Goal: Obtain resource: Download file/media

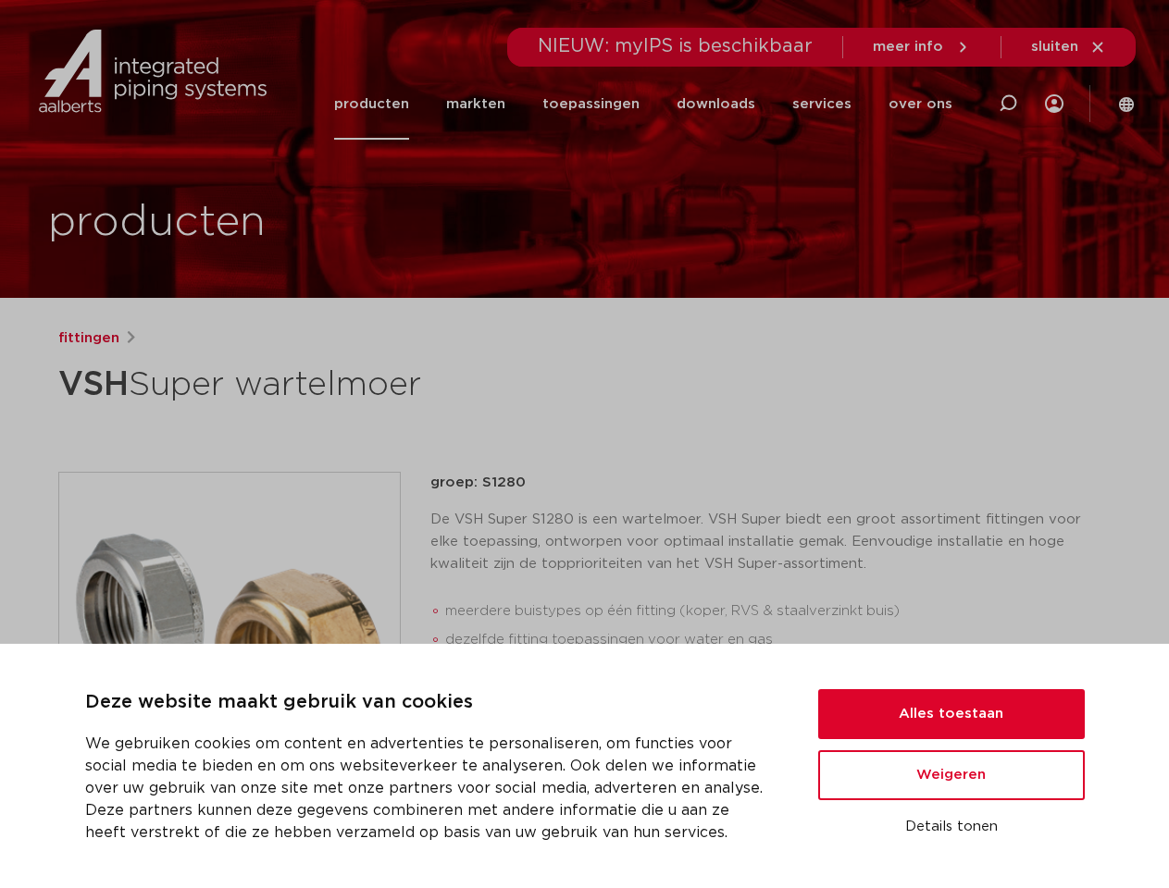
click at [584, 444] on div "fittingen VSH Super wartelmoer groep: S1280 De VSH Super S1280 is een wartelmoe…" at bounding box center [584, 749] width 1083 height 842
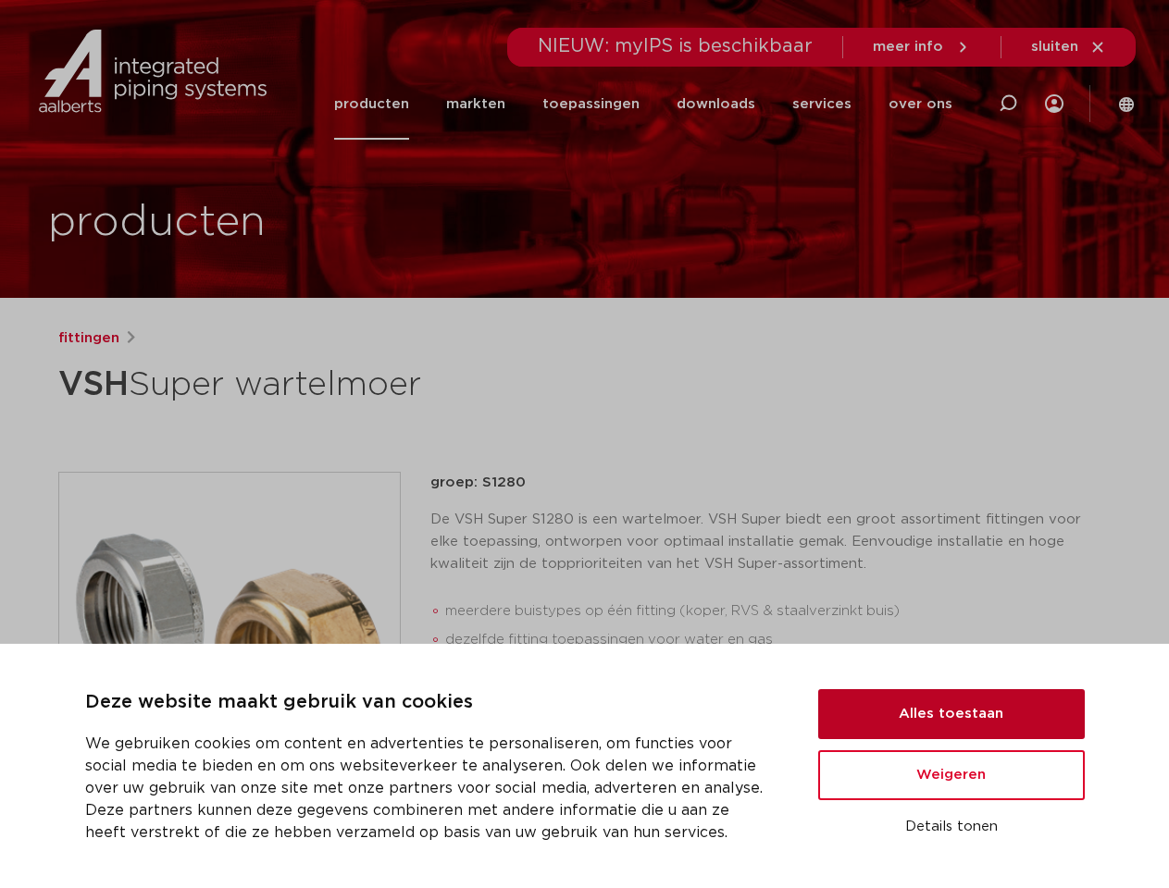
click at [951, 714] on button "Alles toestaan" at bounding box center [951, 714] width 267 height 50
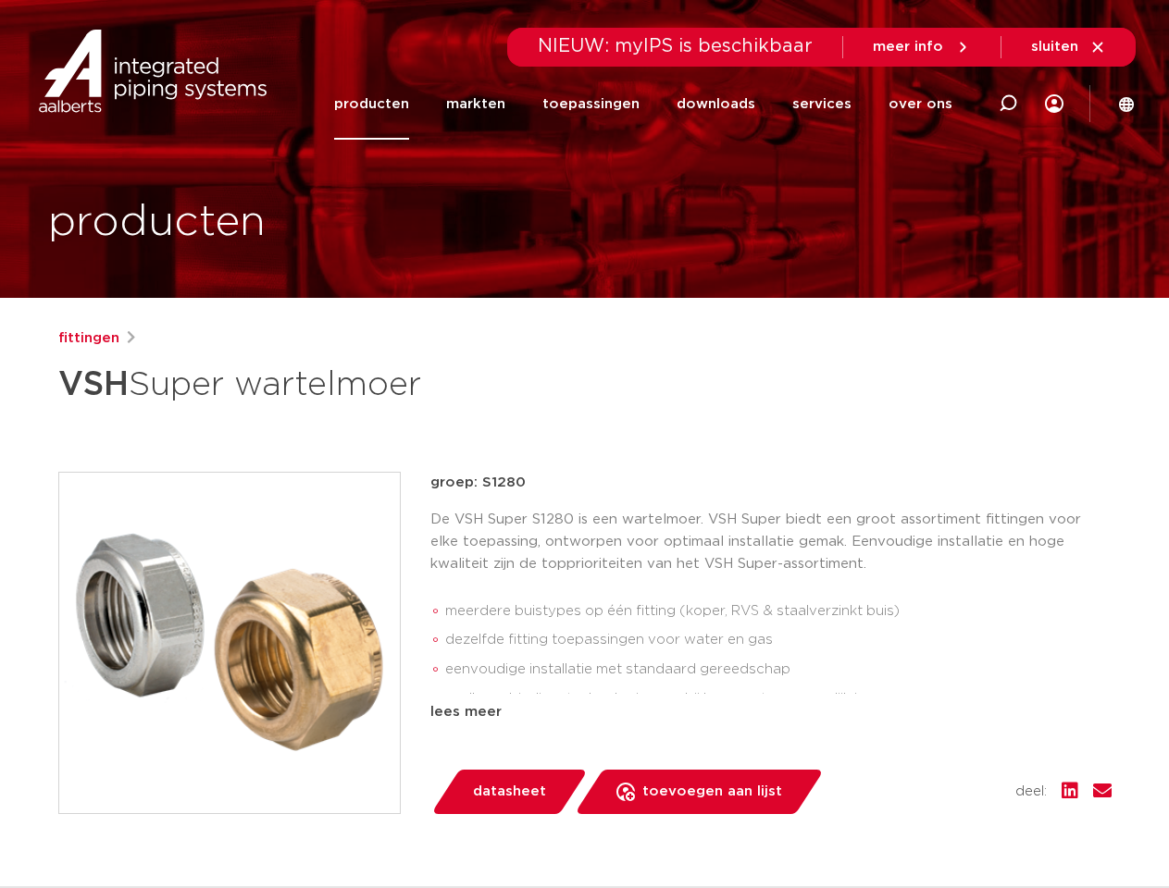
click at [951, 775] on div "datasheet toevoegen aan lijst opslaan in my IPS verwijder uit lijst deel:" at bounding box center [778, 792] width 666 height 44
click at [951, 827] on div "fittingen VSH Super wartelmoer groep: S1280 De VSH Super S1280 is een wartelmoe…" at bounding box center [584, 749] width 1083 height 842
click at [652, 104] on li "toepassingen" at bounding box center [591, 103] width 134 height 71
click at [1008, 104] on icon at bounding box center [1008, 104] width 22 height 22
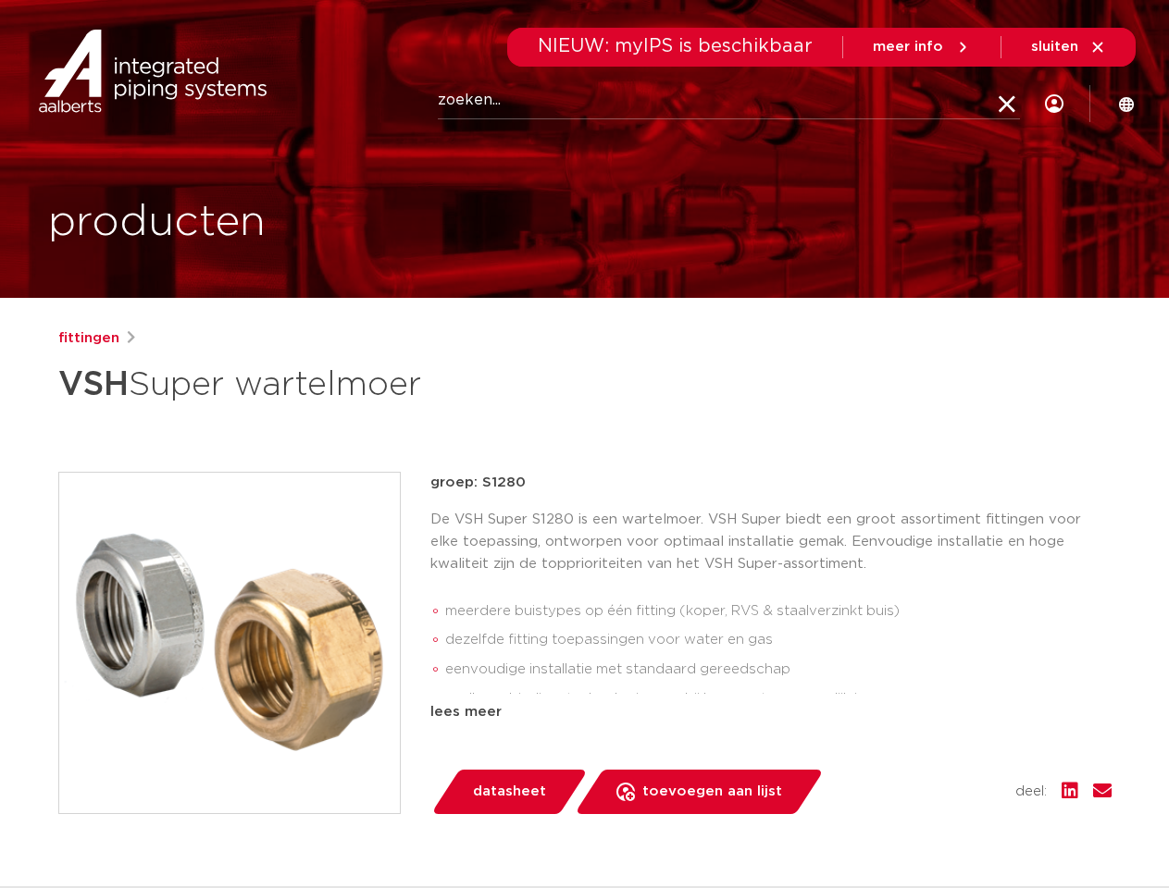
click at [1069, 47] on span "sluiten" at bounding box center [1054, 47] width 47 height 14
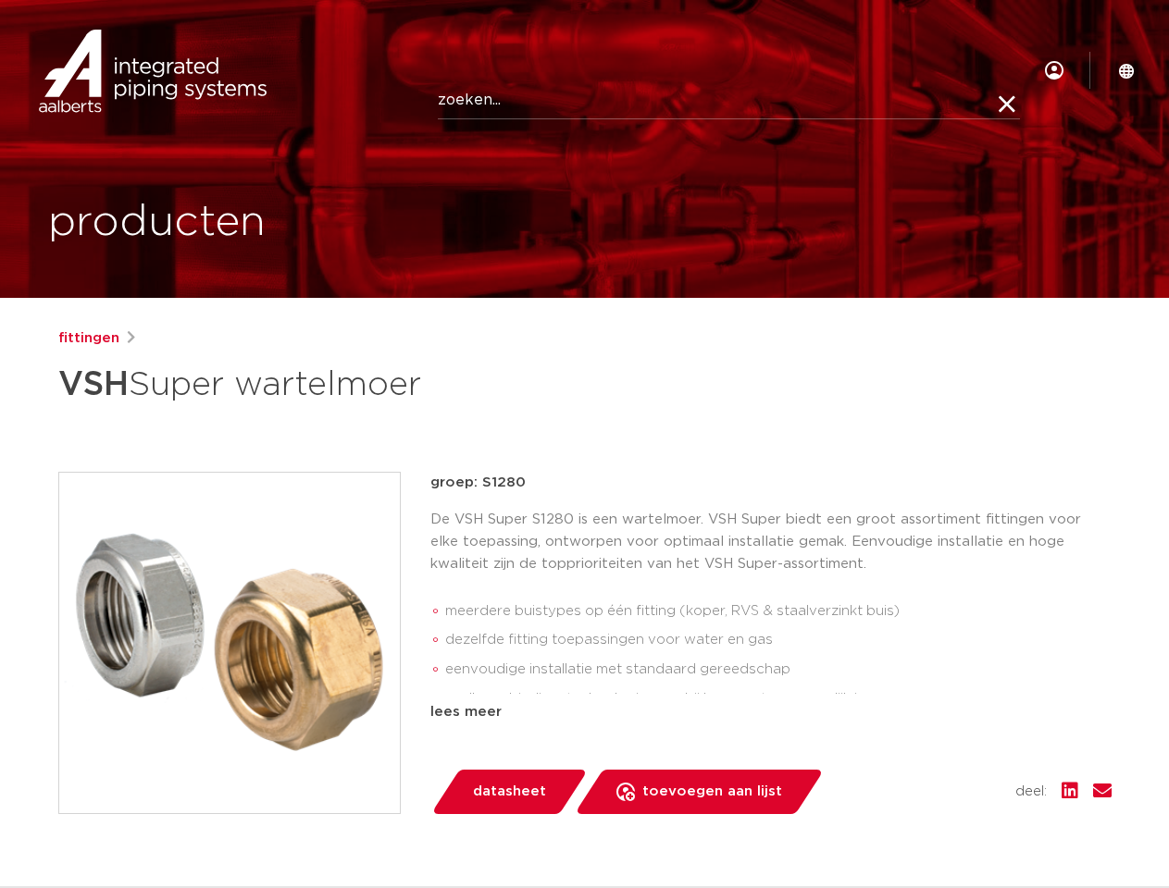
click at [230, 642] on img at bounding box center [229, 643] width 341 height 341
